Goal: Find specific page/section: Find specific page/section

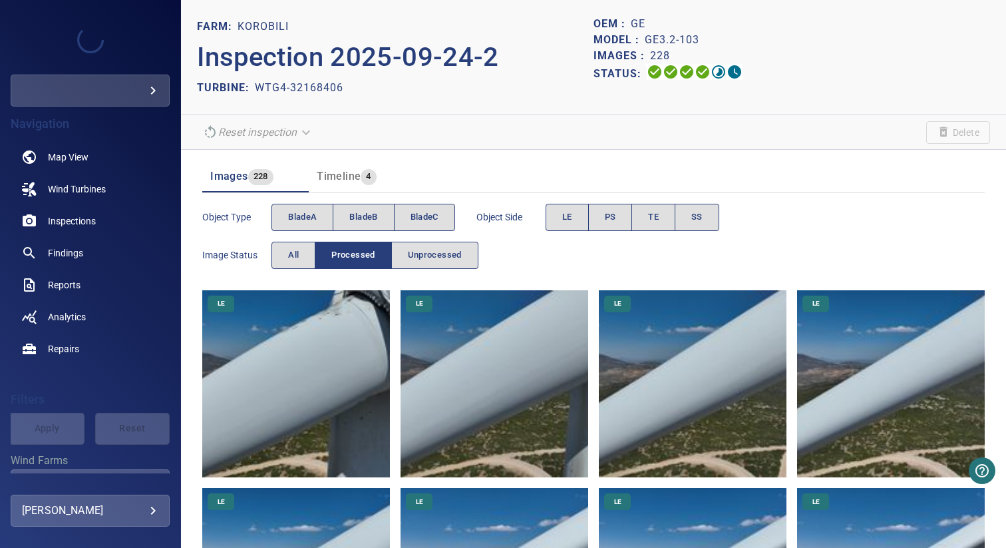
click at [687, 112] on header "FARM: KOROBILI Inspection 2025-09-24-2 TURBINE: WTG4-32168406 OEM : GE Model : …" at bounding box center [593, 57] width 825 height 115
click at [67, 186] on span "Wind Turbines" at bounding box center [77, 188] width 58 height 13
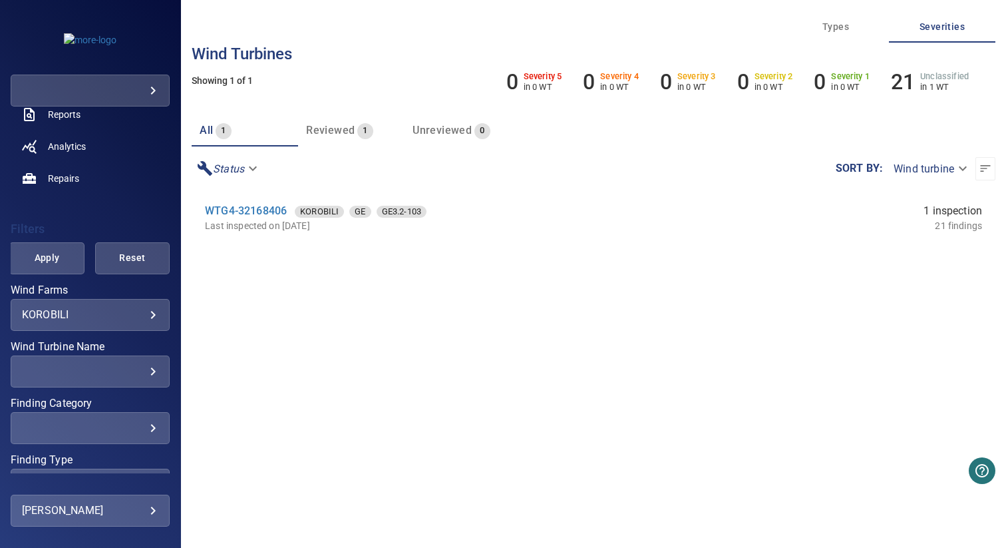
scroll to position [249, 0]
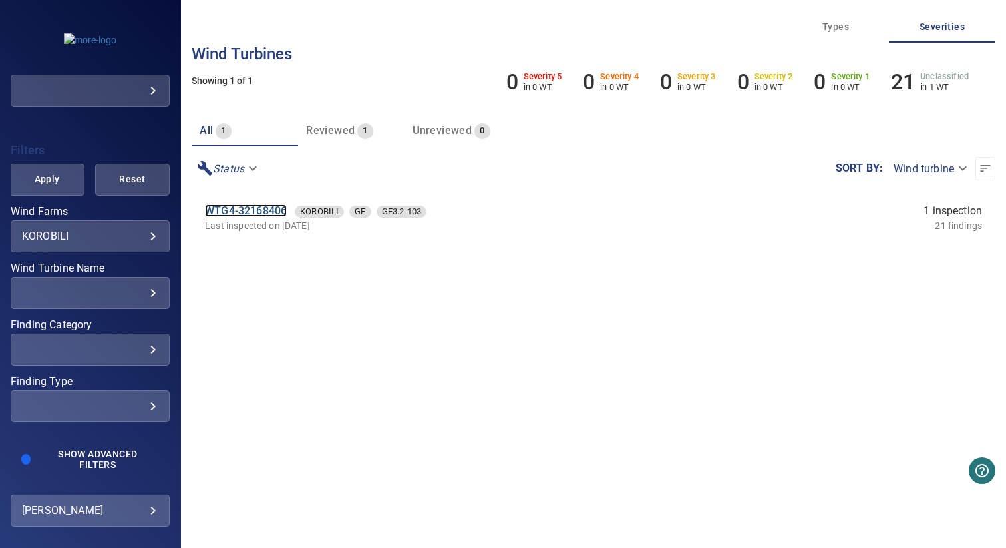
click at [250, 211] on link "WTG4-32168406" at bounding box center [246, 210] width 82 height 13
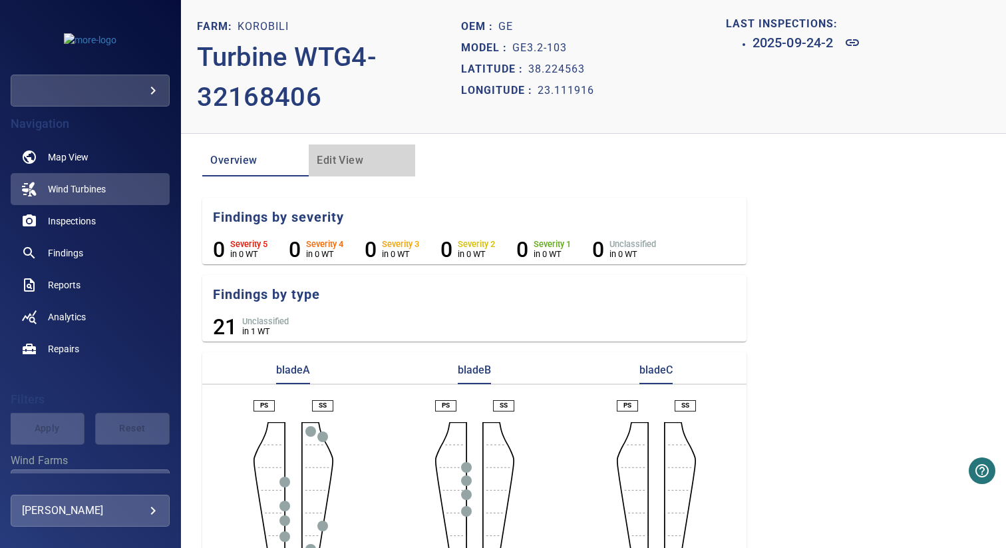
click at [355, 168] on span "Edit View" at bounding box center [362, 160] width 90 height 19
